Goal: Task Accomplishment & Management: Complete application form

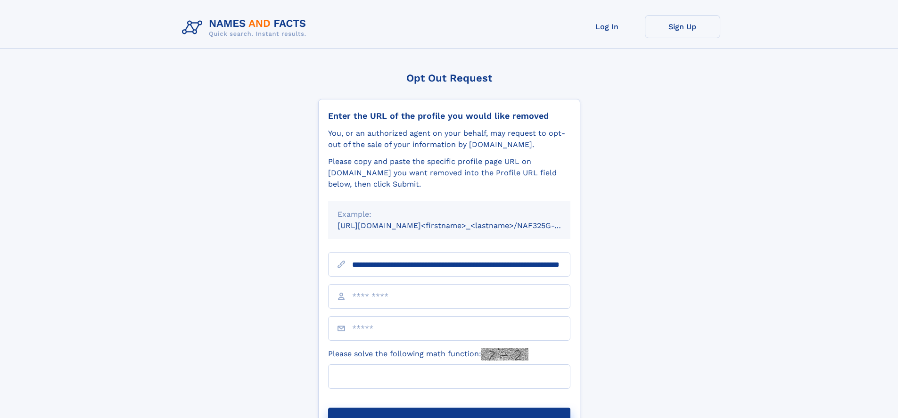
scroll to position [0, 99]
type input "**********"
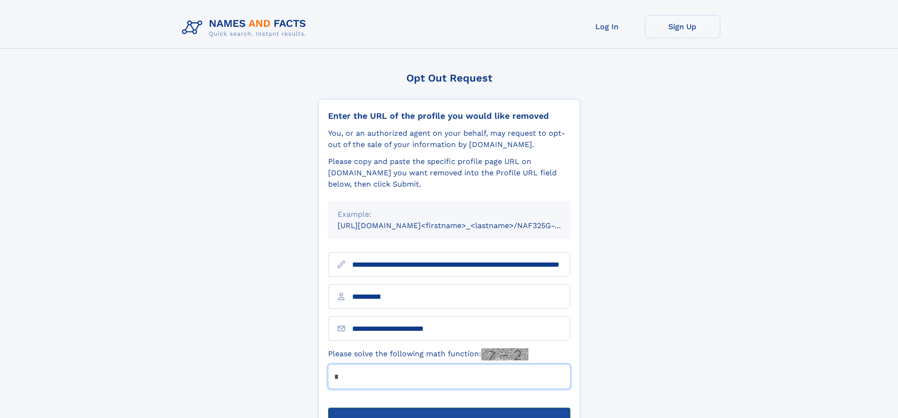
type input "*"
click at [449, 408] on button "Submit Opt Out Request" at bounding box center [449, 423] width 242 height 30
